Goal: Task Accomplishment & Management: Manage account settings

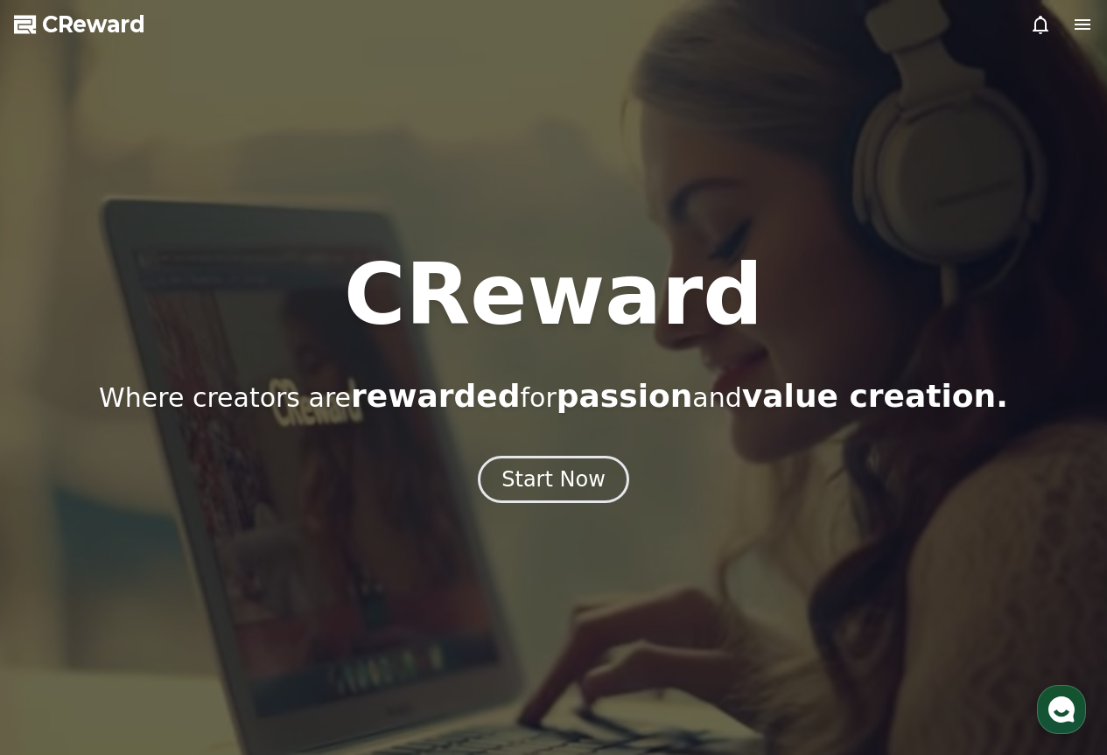
click at [1046, 21] on icon at bounding box center [1040, 24] width 21 height 21
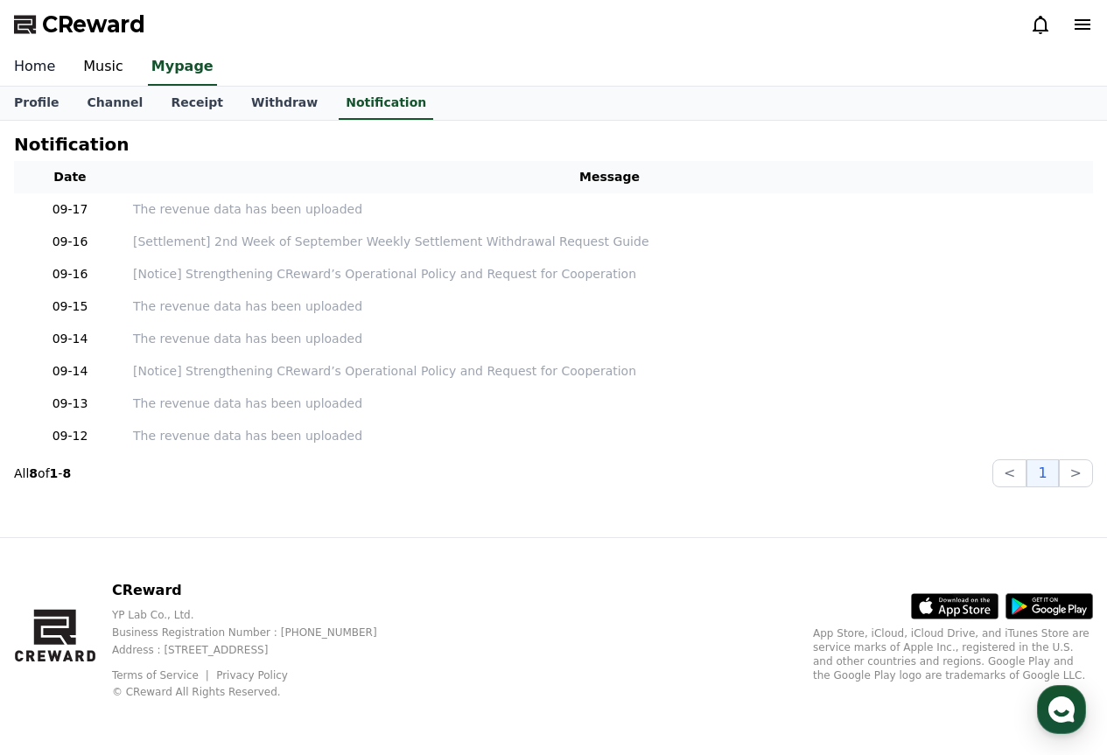
click at [35, 73] on link "Home" at bounding box center [34, 67] width 69 height 37
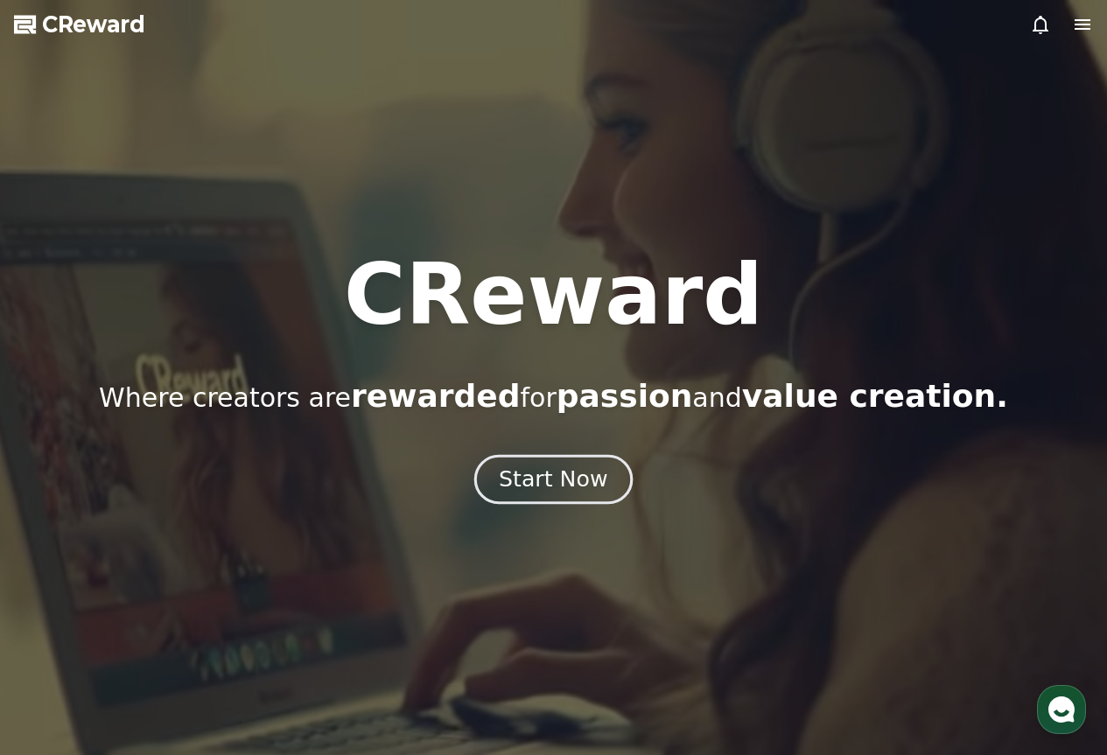
click at [515, 468] on div "Start Now" at bounding box center [553, 479] width 108 height 30
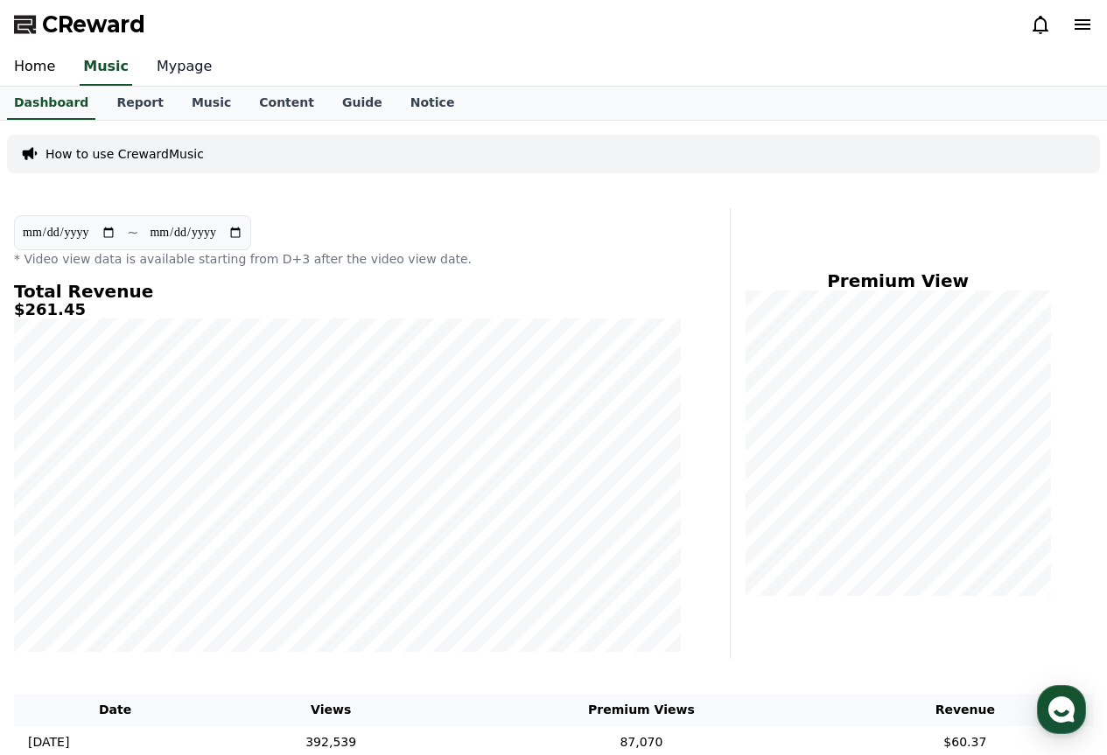
click at [151, 67] on link "Mypage" at bounding box center [184, 67] width 83 height 37
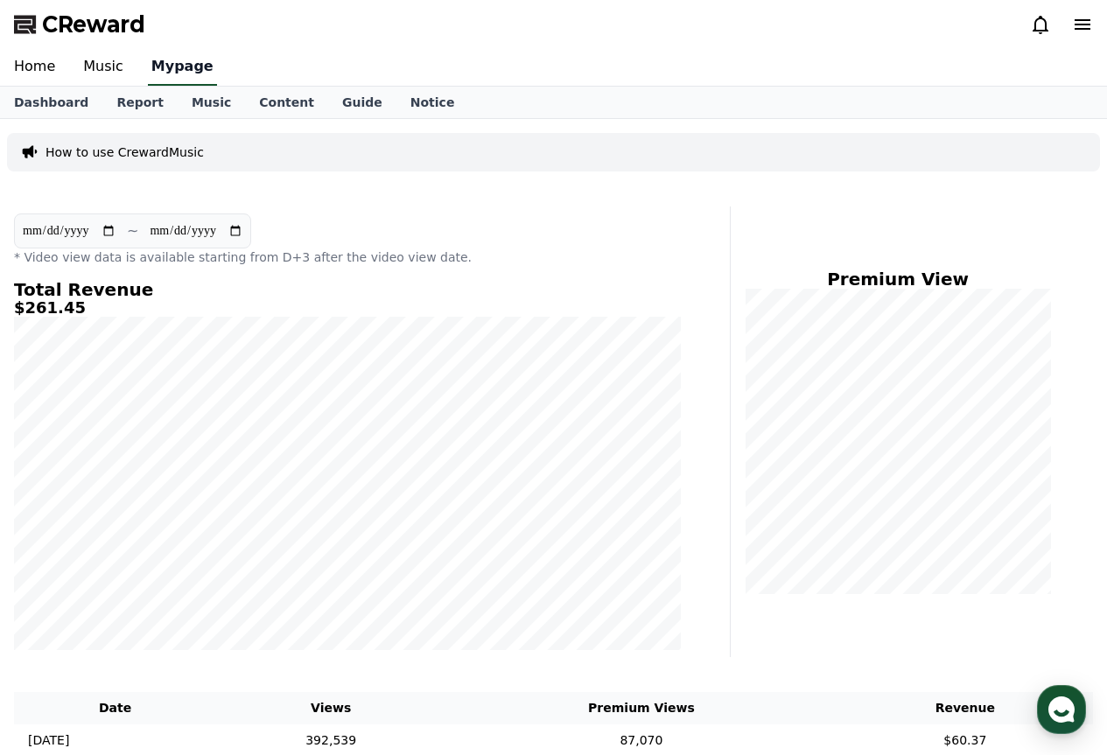
select select "**********"
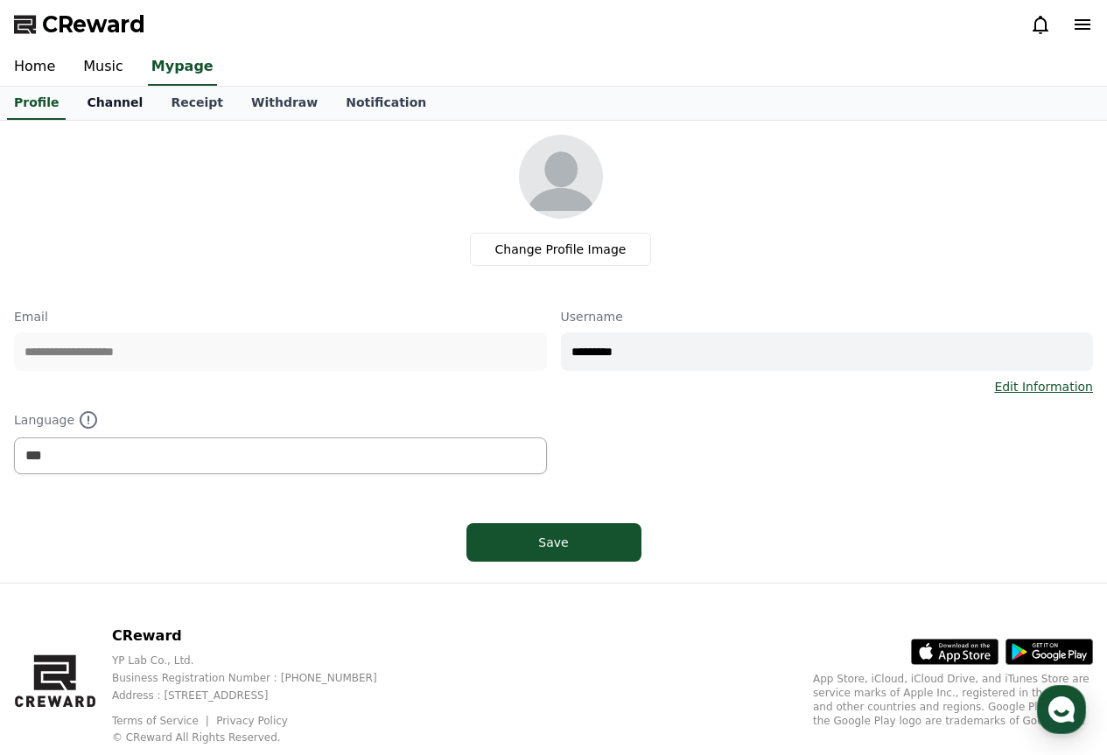
click at [123, 94] on link "Channel" at bounding box center [115, 103] width 84 height 33
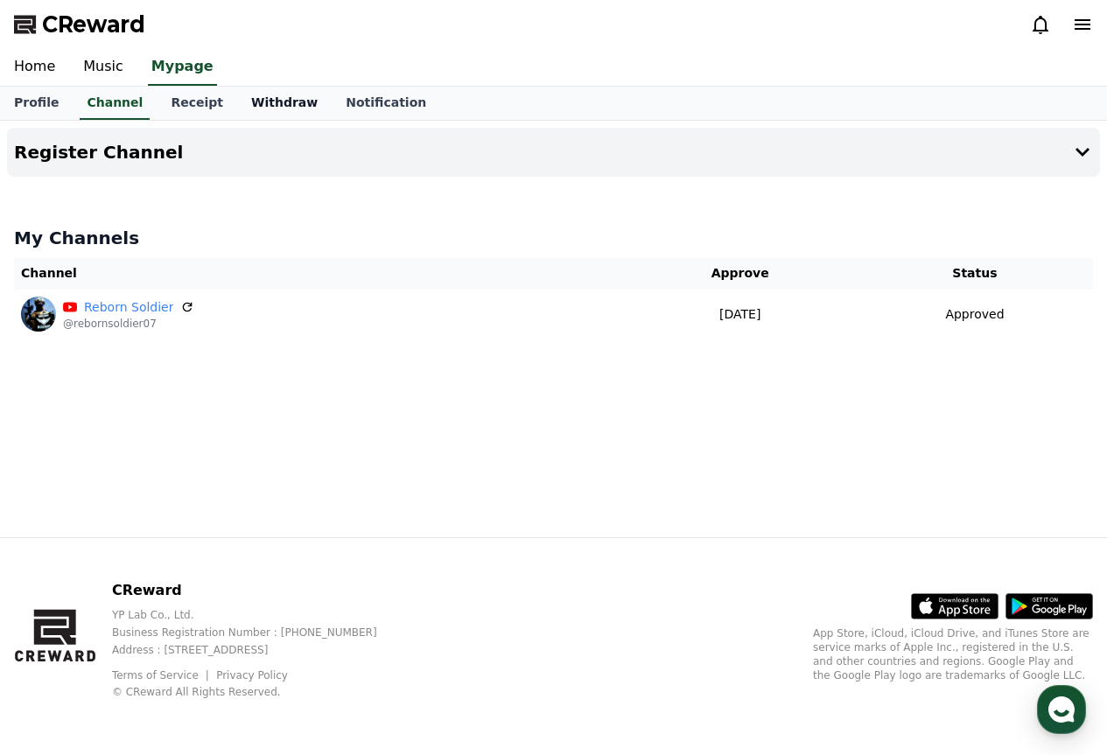
click at [237, 106] on link "Withdraw" at bounding box center [284, 103] width 94 height 33
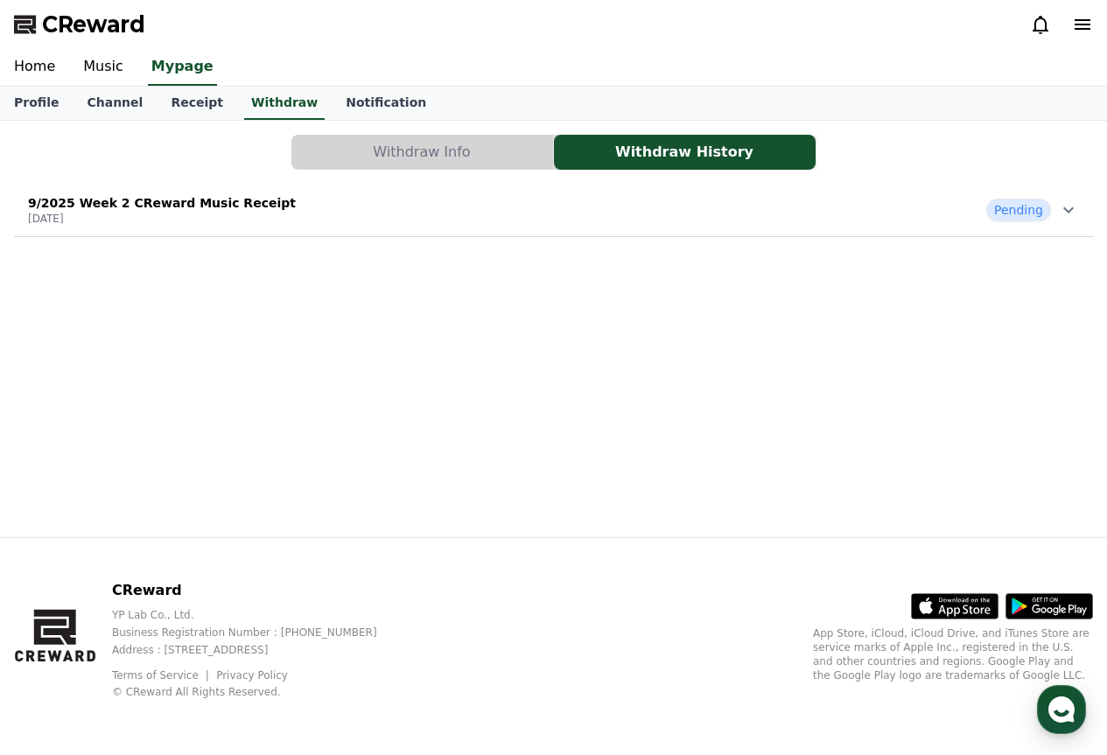
click at [427, 150] on button "Withdraw Info" at bounding box center [422, 152] width 262 height 35
